Goal: Task Accomplishment & Management: Complete application form

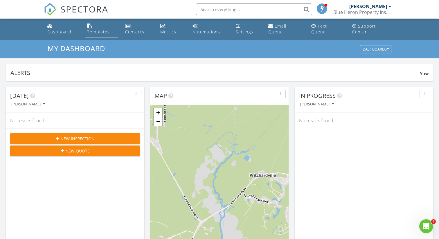
click at [110, 29] on div "Templates" at bounding box center [98, 32] width 23 height 6
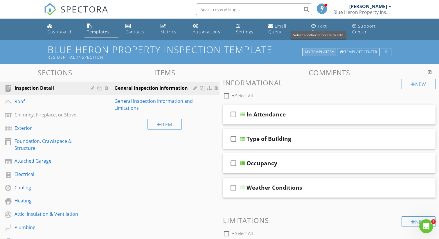
click at [323, 50] on div "My Templates" at bounding box center [319, 52] width 29 height 4
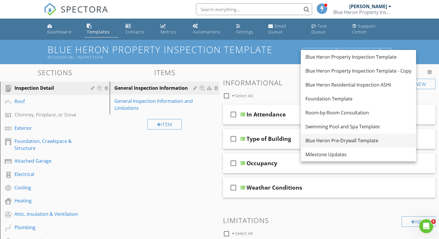
click at [332, 142] on div "Blue Heron Pre-Drywall Template" at bounding box center [358, 140] width 106 height 7
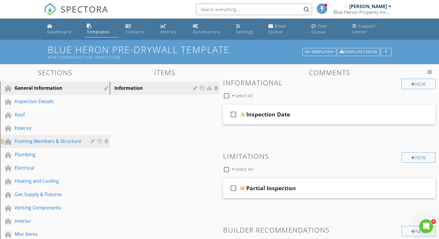
click at [26, 139] on link "Framing Members & Structure" at bounding box center [56, 141] width 108 height 13
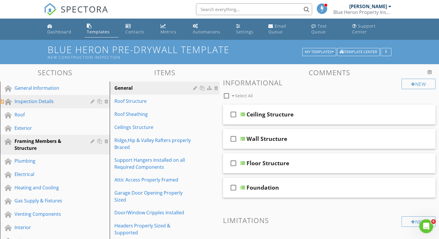
click at [35, 98] on div "Inspection Details" at bounding box center [49, 101] width 68 height 7
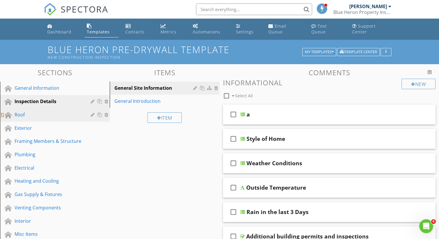
click at [25, 111] on div "Roof" at bounding box center [49, 114] width 68 height 7
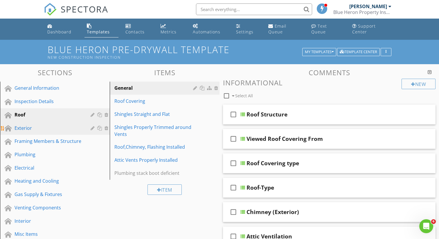
click at [27, 124] on div "Exterior" at bounding box center [49, 127] width 68 height 7
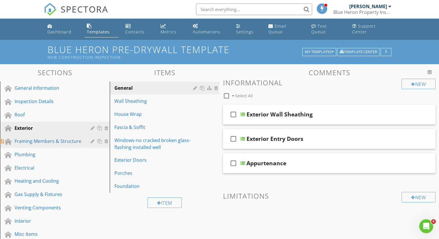
click at [26, 137] on div "Framing Members & Structure" at bounding box center [49, 140] width 68 height 7
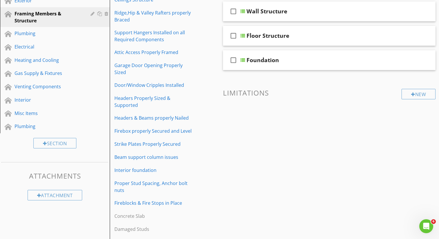
scroll to position [128, 0]
click at [170, 199] on div "Fireblocks & Fire Stops in Place" at bounding box center [154, 202] width 80 height 7
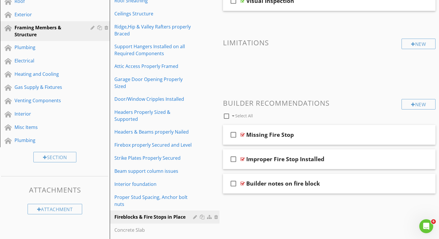
scroll to position [114, 0]
click at [50, 44] on div "Plumbing" at bounding box center [49, 47] width 68 height 7
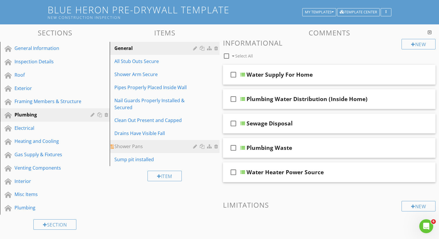
scroll to position [41, 0]
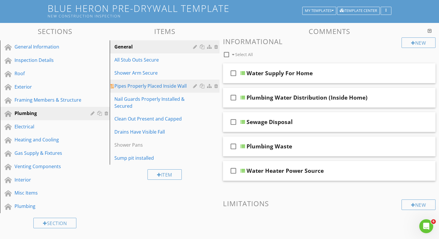
click at [170, 82] on div "Pipes Properly Placed Inside Wall" at bounding box center [154, 85] width 80 height 7
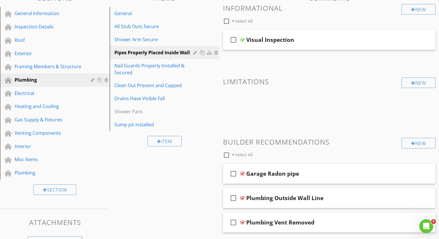
scroll to position [87, 0]
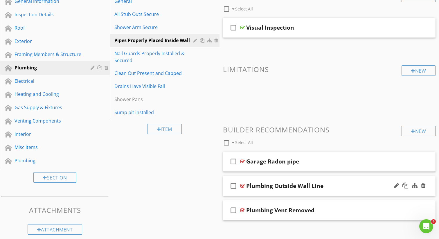
click at [317, 182] on div "Plumbing Outside Wall Line" at bounding box center [284, 185] width 77 height 7
click at [234, 179] on icon "check_box_outline_blank" at bounding box center [233, 186] width 9 height 14
click at [234, 179] on icon "check_box" at bounding box center [233, 186] width 9 height 14
click at [234, 179] on icon "check_box_outline_blank" at bounding box center [233, 186] width 9 height 14
click at [234, 179] on icon "check_box" at bounding box center [233, 186] width 9 height 14
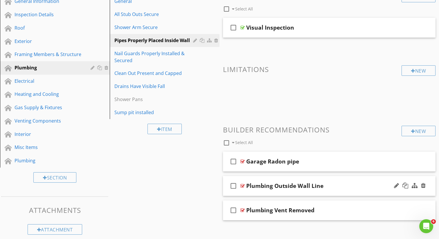
click at [291, 182] on div "Plumbing Outside Wall Line" at bounding box center [284, 185] width 77 height 7
click at [234, 181] on icon "check_box_outline_blank" at bounding box center [233, 186] width 9 height 14
click at [396, 182] on div at bounding box center [396, 185] width 5 height 6
click at [397, 182] on div at bounding box center [396, 185] width 5 height 6
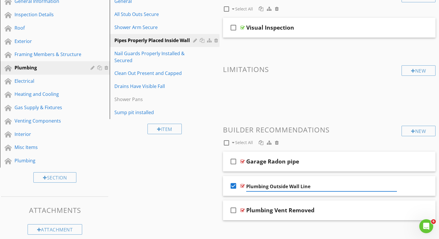
click at [236, 179] on icon "check_box" at bounding box center [233, 186] width 9 height 14
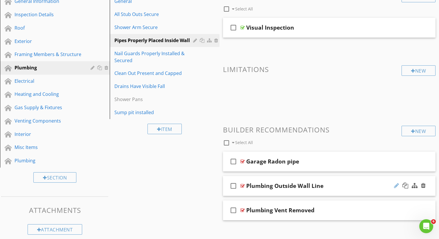
click at [395, 182] on div at bounding box center [396, 185] width 5 height 6
click at [34, 77] on div "Electrical" at bounding box center [49, 80] width 68 height 7
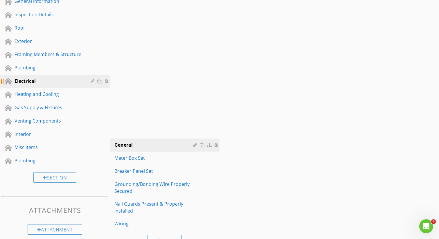
scroll to position [86, 0]
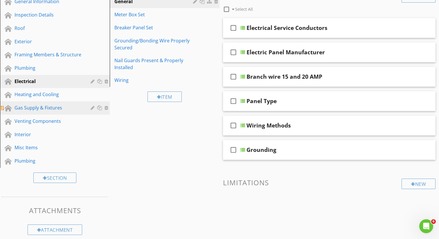
click at [63, 104] on div "Gas Supply & Fixtures" at bounding box center [49, 107] width 68 height 7
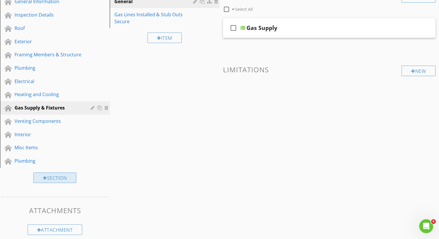
click at [63, 172] on div "Section" at bounding box center [54, 177] width 43 height 10
click at [426, 120] on div at bounding box center [219, 119] width 439 height 239
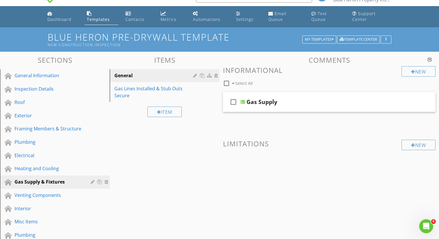
scroll to position [0, 0]
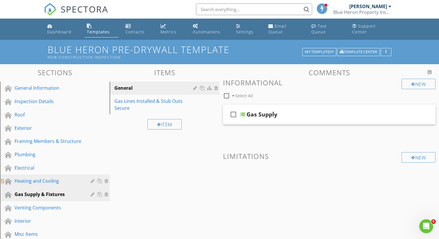
click at [61, 177] on div "Heating and Cooling" at bounding box center [49, 180] width 68 height 7
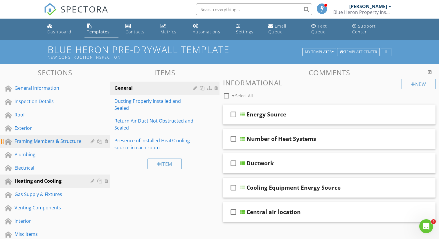
click at [40, 137] on div "Framing Members & Structure" at bounding box center [49, 140] width 68 height 7
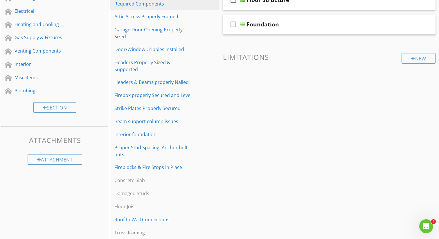
scroll to position [158, 0]
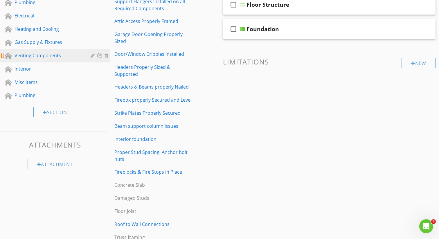
click at [26, 52] on div "Venting Components" at bounding box center [49, 55] width 68 height 7
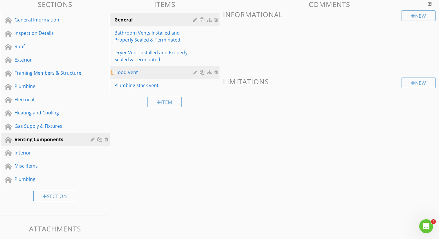
scroll to position [66, 0]
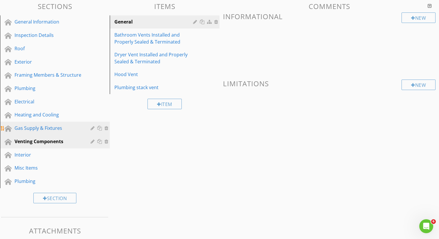
click at [63, 124] on div "Gas Supply & Fixtures" at bounding box center [49, 127] width 68 height 7
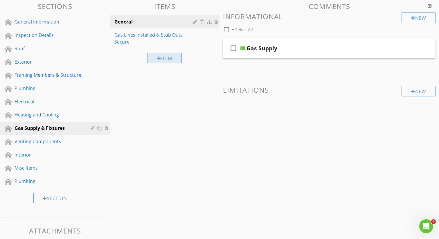
click at [167, 53] on div "Item" at bounding box center [164, 58] width 34 height 10
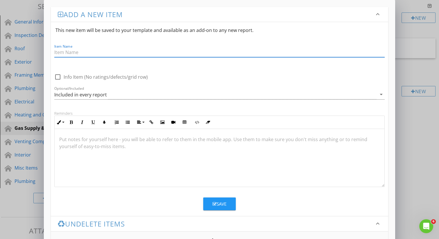
scroll to position [0, 0]
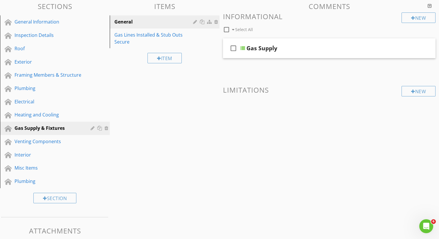
click at [426, 128] on div at bounding box center [219, 119] width 439 height 239
click at [22, 152] on div "Interior" at bounding box center [59, 155] width 89 height 8
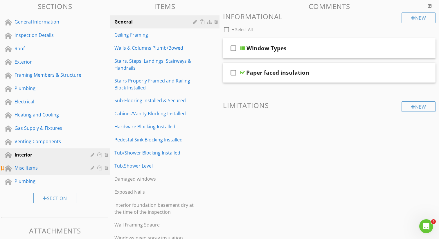
click at [23, 164] on div "Misc Items" at bounding box center [49, 167] width 68 height 7
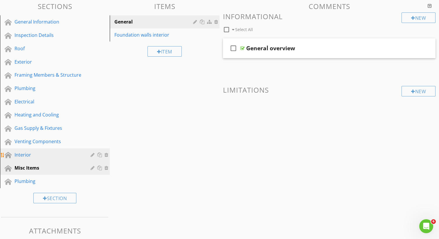
click at [25, 151] on div "Interior" at bounding box center [49, 154] width 68 height 7
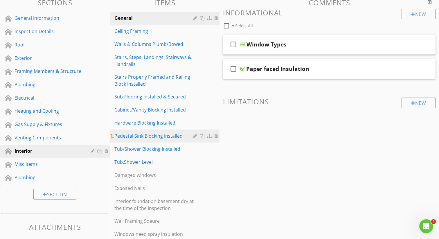
scroll to position [91, 0]
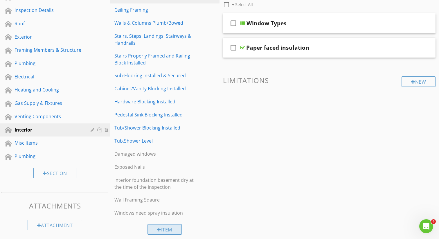
click at [172, 224] on div "Item" at bounding box center [164, 229] width 34 height 10
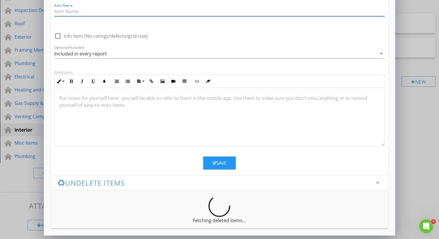
scroll to position [0, 0]
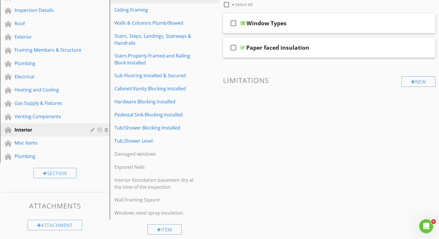
click at [411, 138] on div at bounding box center [219, 119] width 439 height 239
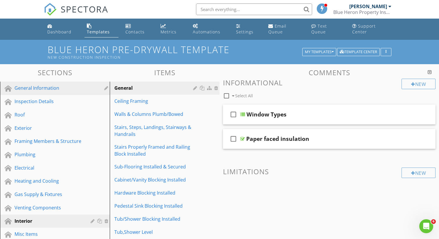
click at [50, 84] on div "General Information" at bounding box center [49, 87] width 68 height 7
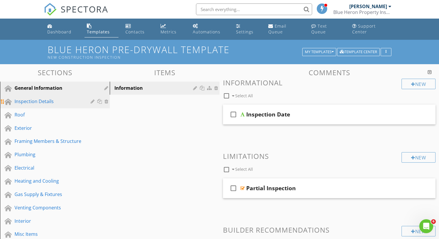
click at [44, 98] on div "Inspection Details" at bounding box center [49, 101] width 68 height 7
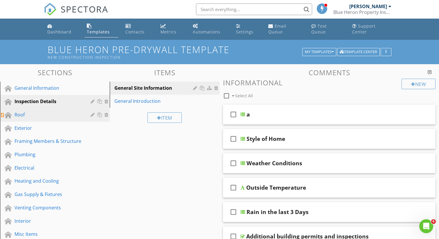
click at [41, 111] on div "Roof" at bounding box center [49, 114] width 68 height 7
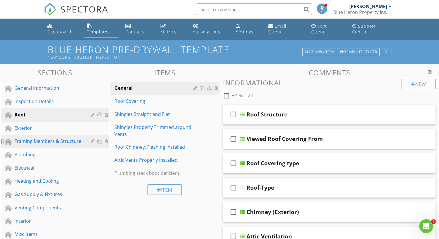
click at [42, 137] on div "Framing Members & Structure" at bounding box center [49, 140] width 68 height 7
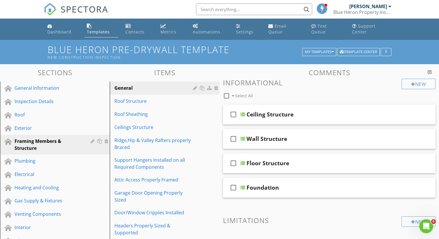
click at [431, 70] on div at bounding box center [429, 72] width 4 height 5
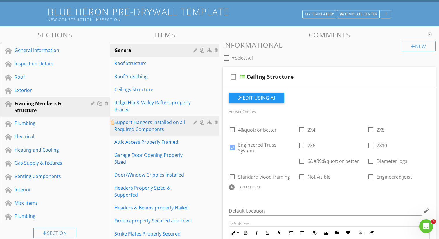
scroll to position [35, 0]
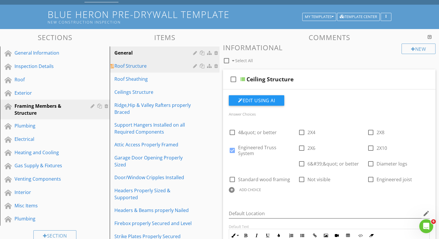
click at [172, 63] on div "Roof Structure" at bounding box center [154, 65] width 80 height 7
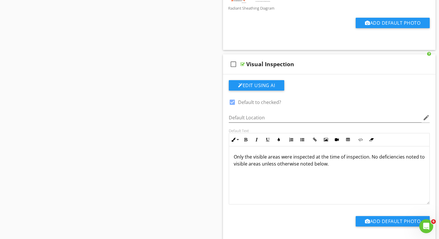
scroll to position [690, 0]
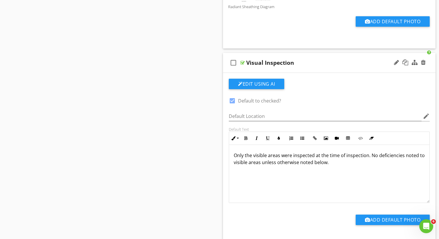
click at [391, 152] on p "Only the visible areas were inspected at the time of inspection. No deficiencie…" at bounding box center [329, 159] width 191 height 14
copy p "deficiencies"
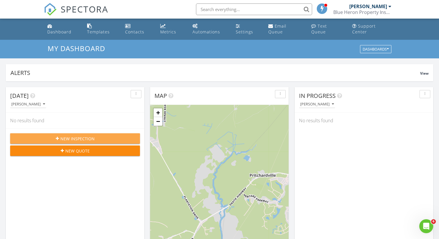
click at [73, 135] on span "New Inspection" at bounding box center [77, 138] width 34 height 6
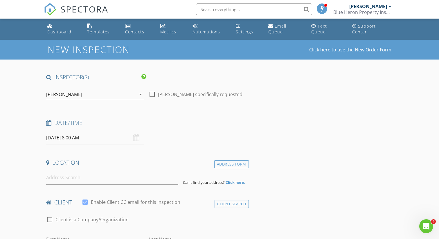
click at [140, 132] on input "[DATE] 8:00 AM" at bounding box center [95, 138] width 98 height 14
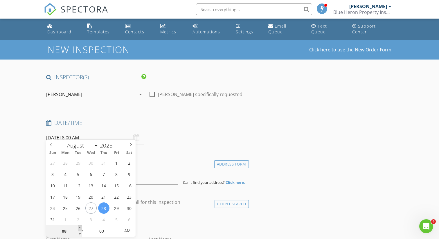
type input "09"
type input "08/28/2025 9:00 AM"
click at [79, 228] on span at bounding box center [80, 228] width 4 height 6
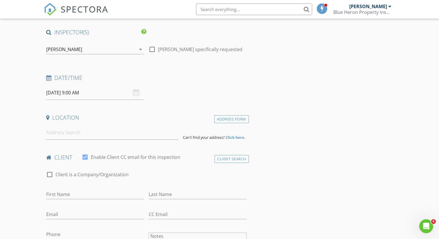
scroll to position [45, 0]
click at [138, 130] on input at bounding box center [112, 132] width 132 height 14
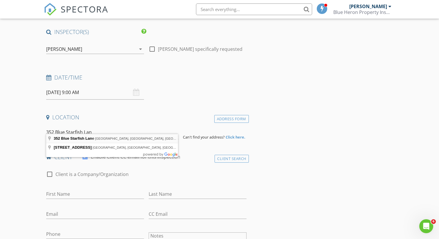
type input "352 Blue Starfish Lane, Hardeeville, SC, USA"
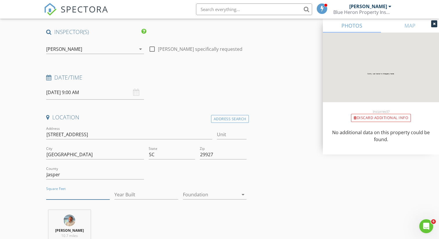
click at [76, 190] on input "Square Feet" at bounding box center [78, 195] width 64 height 10
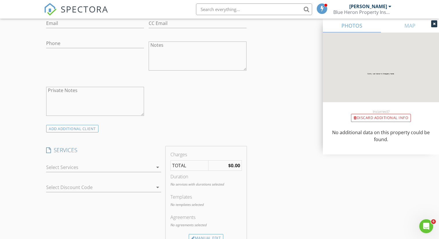
scroll to position [355, 0]
click at [106, 162] on div at bounding box center [99, 166] width 107 height 9
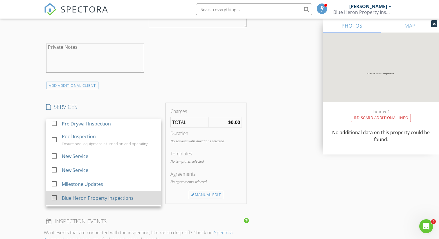
scroll to position [0, 0]
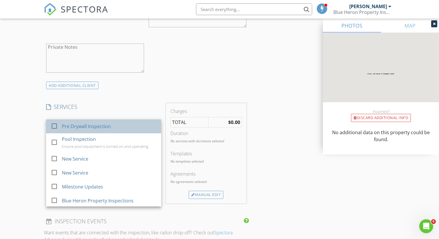
click at [108, 123] on div "Pre Drywall Inspection" at bounding box center [86, 126] width 49 height 7
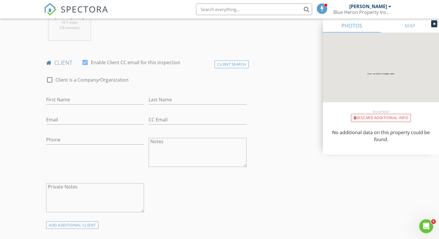
scroll to position [255, 0]
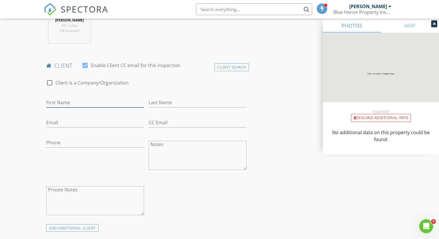
click at [111, 98] on input "First Name" at bounding box center [95, 103] width 98 height 10
type input "[PERSON_NAME]"
type input "C"
type input "[PERSON_NAME]"
click at [58, 118] on input "Email" at bounding box center [95, 123] width 98 height 10
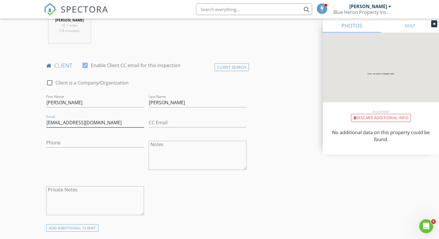
type input "[EMAIL_ADDRESS][DOMAIN_NAME]"
click at [77, 138] on input "Phone" at bounding box center [95, 143] width 98 height 10
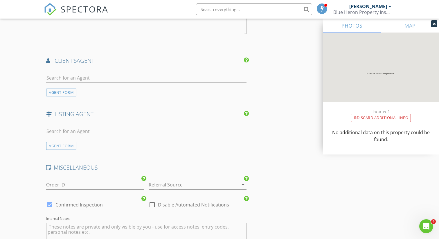
scroll to position [798, 0]
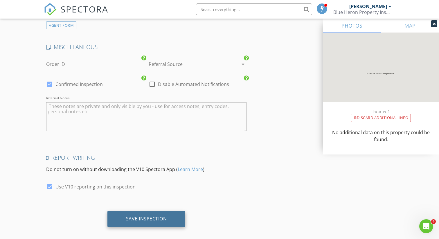
type input "[PHONE_NUMBER]"
click at [141, 216] on div "Save Inspection" at bounding box center [146, 219] width 78 height 16
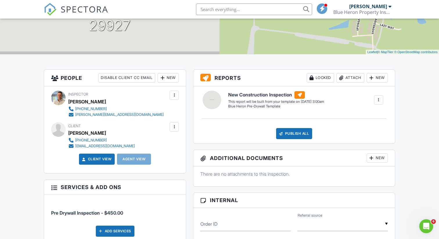
scroll to position [172, 0]
